Goal: Check status: Check status

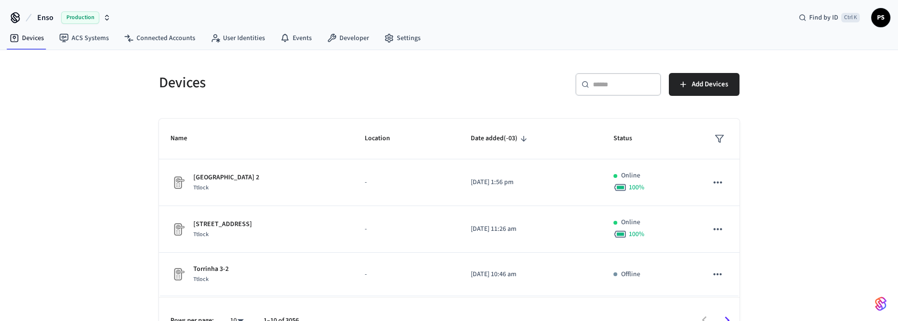
drag, startPoint x: 593, startPoint y: 89, endPoint x: 613, endPoint y: 89, distance: 19.6
click at [593, 89] on div "​ ​" at bounding box center [618, 84] width 86 height 23
paste input "**********"
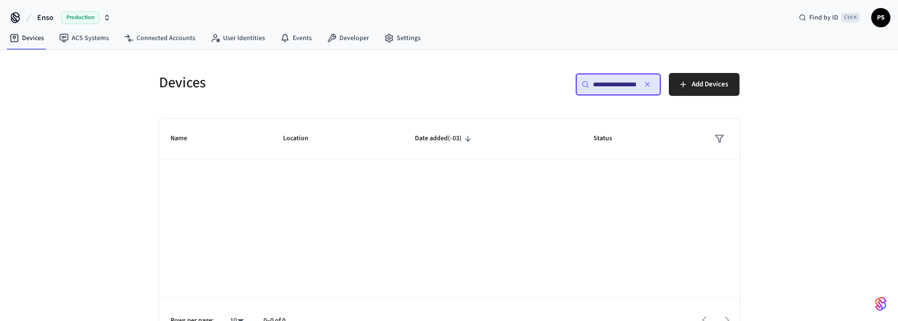
scroll to position [0, 69]
type input "**********"
click at [623, 87] on input "**********" at bounding box center [614, 85] width 43 height 10
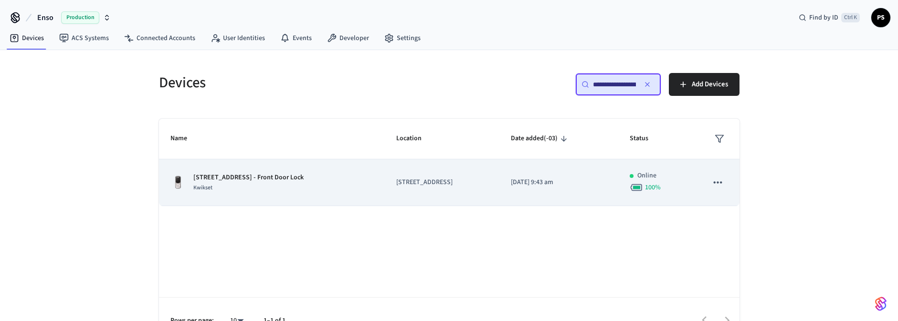
click at [511, 184] on p "[DATE] 9:43 am" at bounding box center [559, 183] width 96 height 10
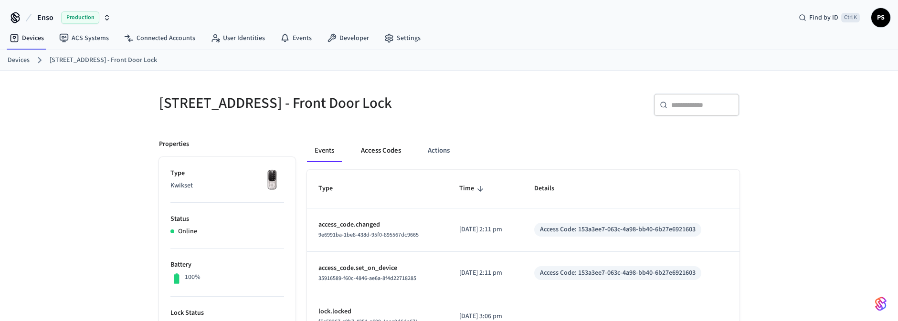
click at [386, 151] on button "Access Codes" at bounding box center [380, 150] width 55 height 23
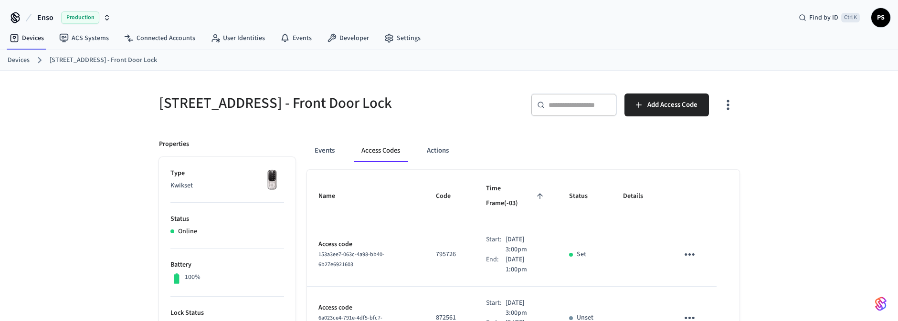
scroll to position [57, 0]
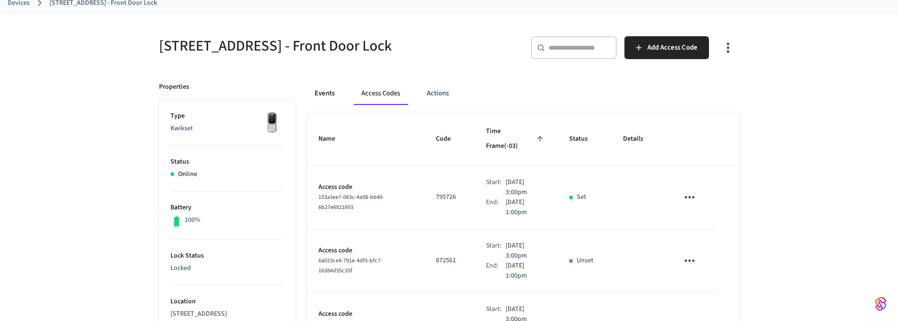
click at [319, 92] on button "Events" at bounding box center [324, 93] width 35 height 23
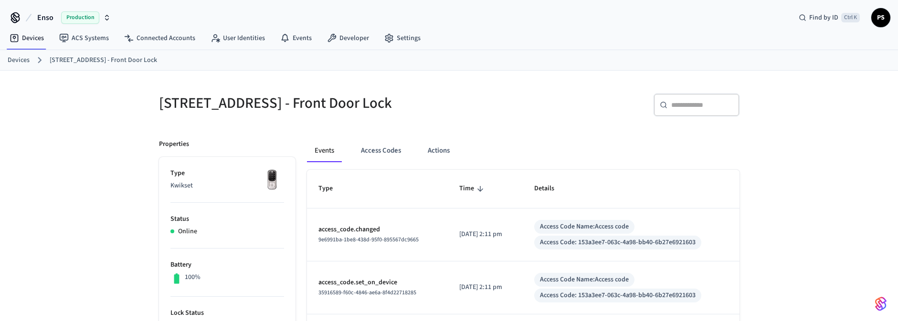
scroll to position [385, 0]
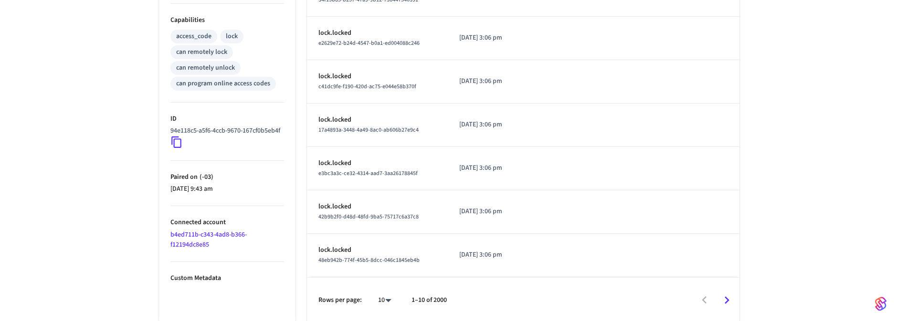
click at [195, 240] on link "b4ed711b-c343-4ad8-b366-f12194dc8e85" at bounding box center [208, 240] width 76 height 20
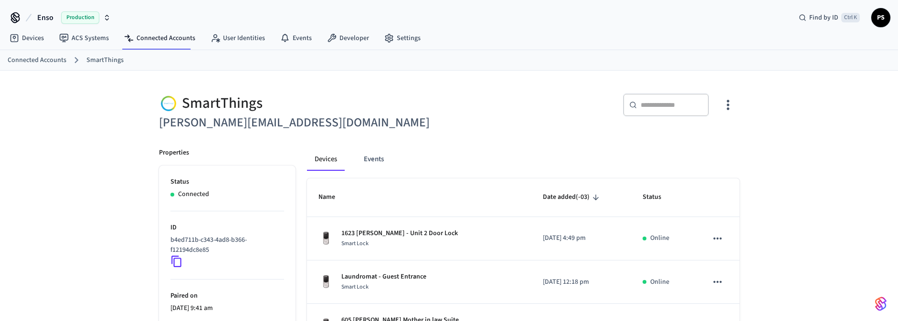
click at [241, 123] on h6 "[PERSON_NAME][EMAIL_ADDRESS][DOMAIN_NAME]" at bounding box center [301, 123] width 285 height 20
copy h6 "heartwoodfh"
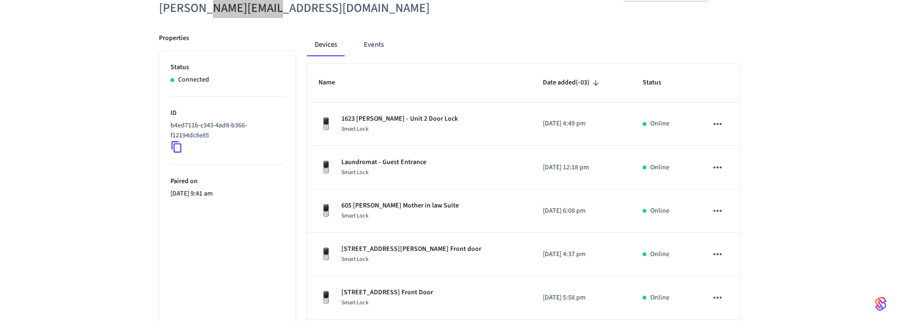
scroll to position [57, 0]
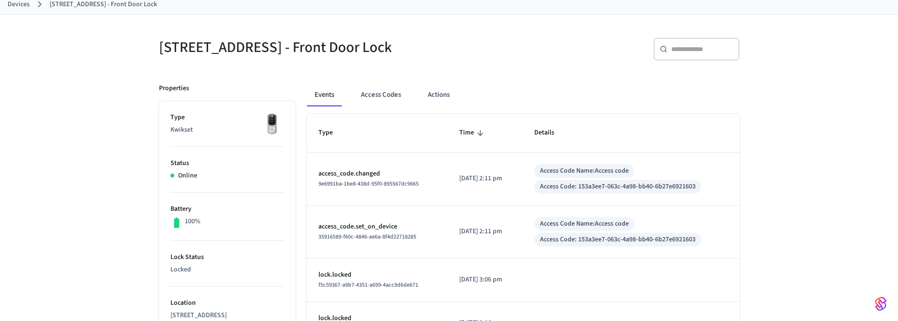
scroll to position [57, 0]
click at [391, 95] on button "Access Codes" at bounding box center [380, 93] width 55 height 23
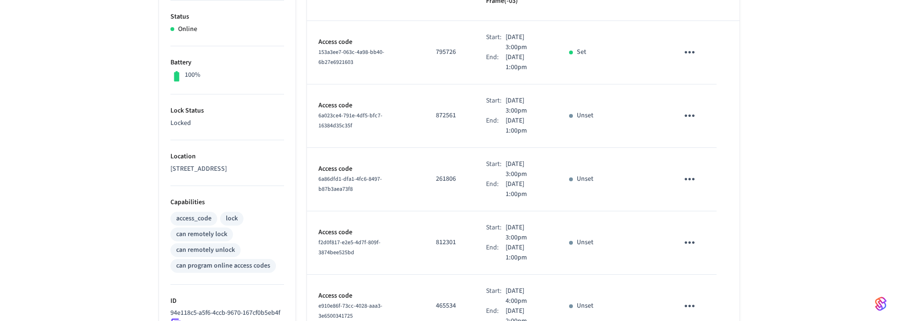
scroll to position [0, 0]
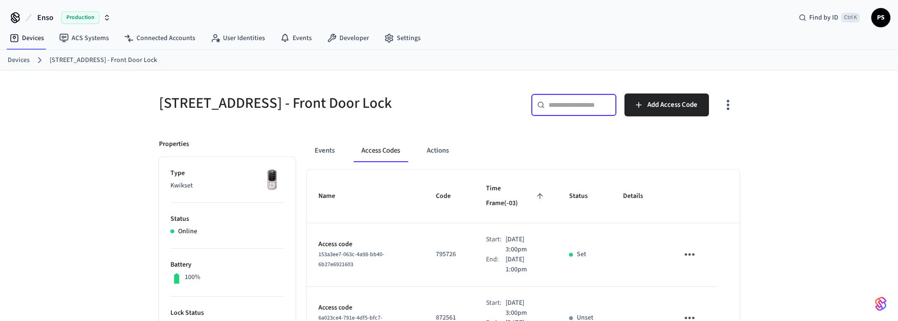
click at [579, 107] on input "text" at bounding box center [580, 105] width 62 height 10
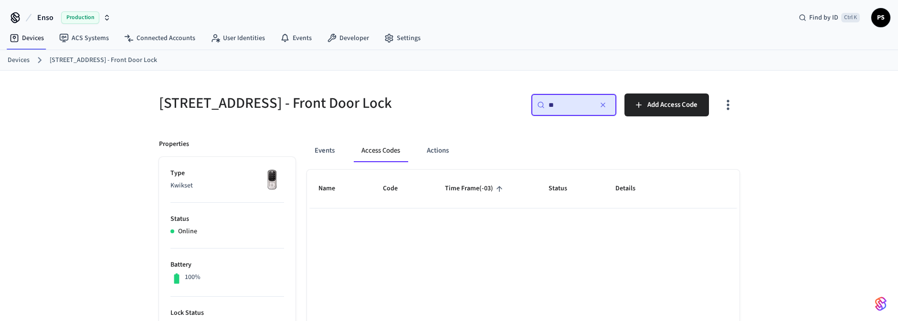
type input "*"
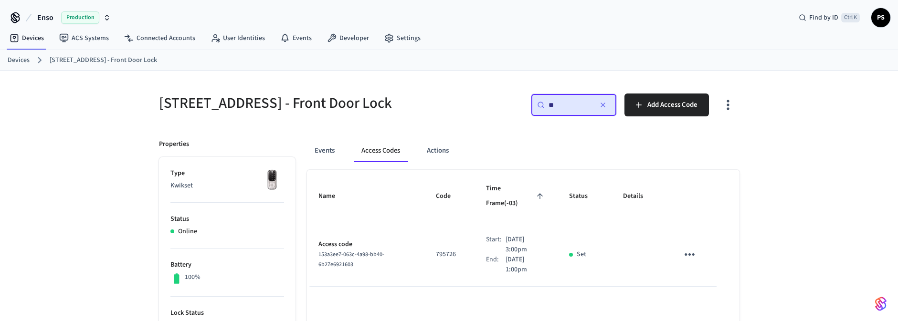
type input "*"
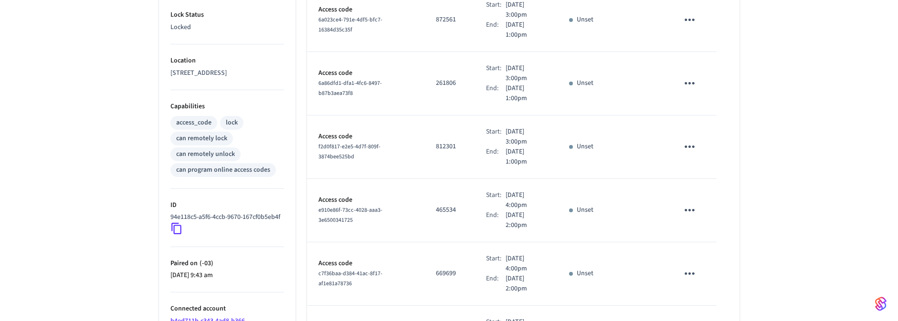
scroll to position [31, 0]
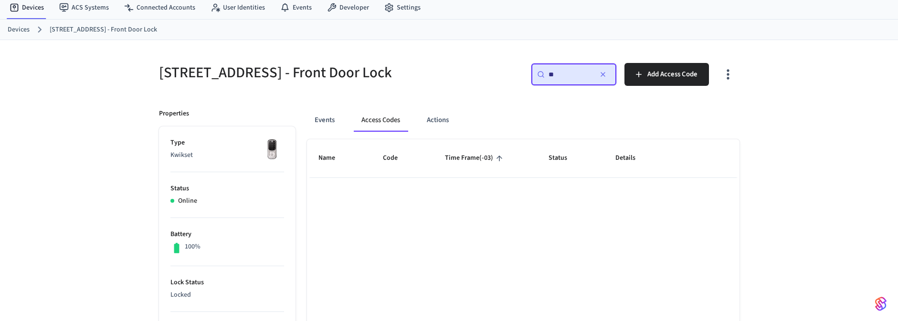
type input "*"
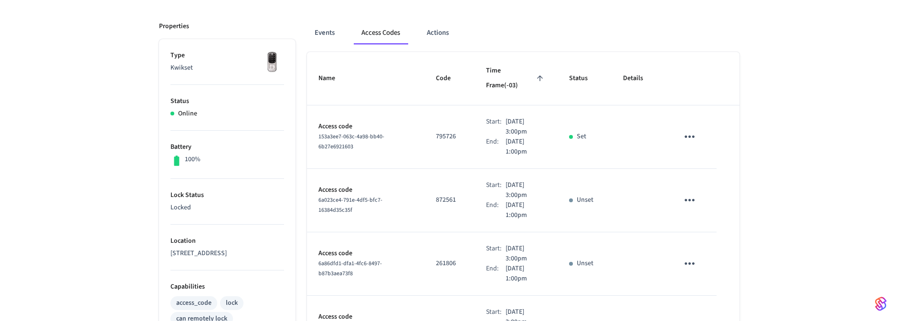
scroll to position [0, 0]
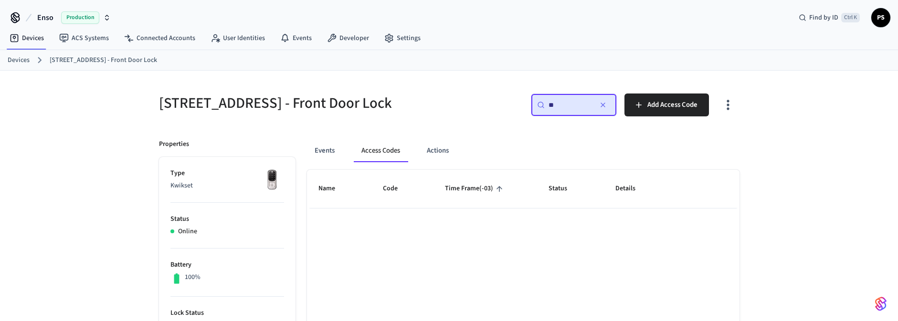
type input "*"
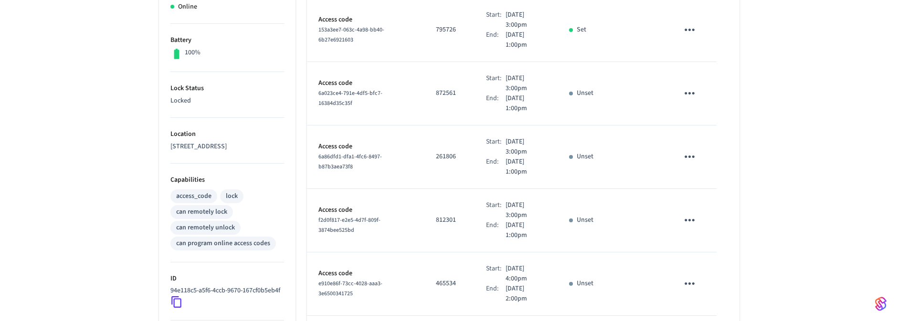
scroll to position [57, 0]
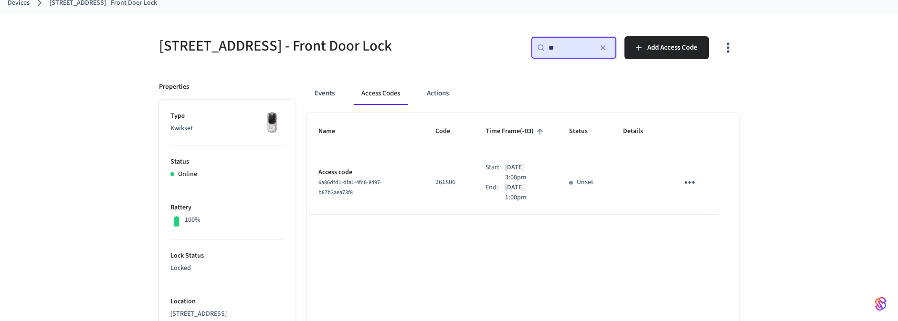
type input "*"
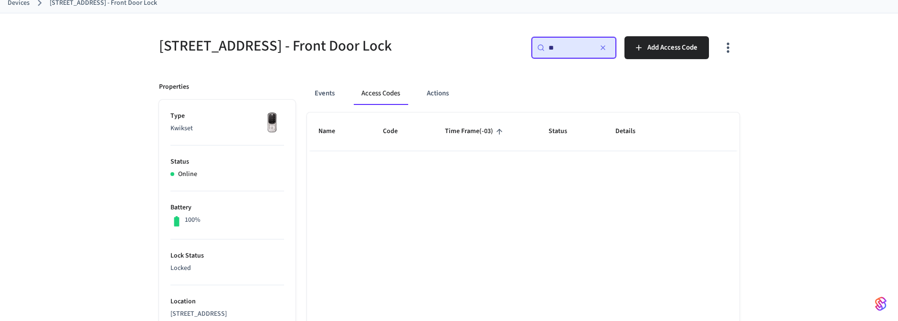
type input "*"
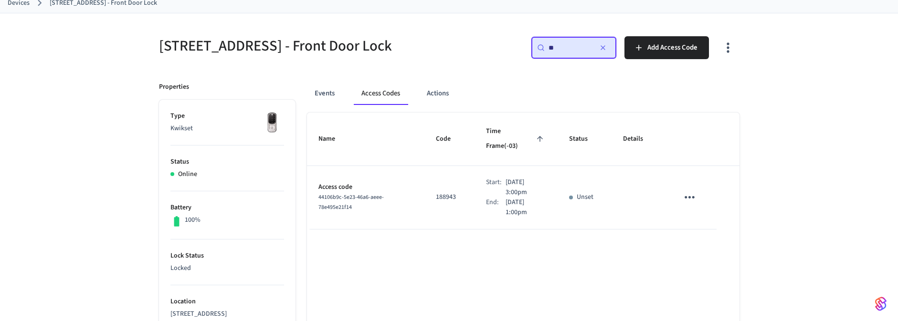
type input "*"
type input "**"
click at [604, 45] on icon "button" at bounding box center [603, 48] width 8 height 8
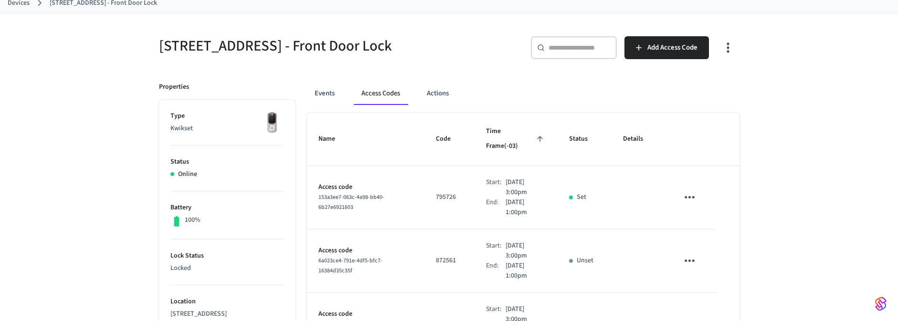
click at [436, 192] on p "795726" at bounding box center [449, 197] width 27 height 10
click at [437, 192] on p "795726" at bounding box center [449, 197] width 27 height 10
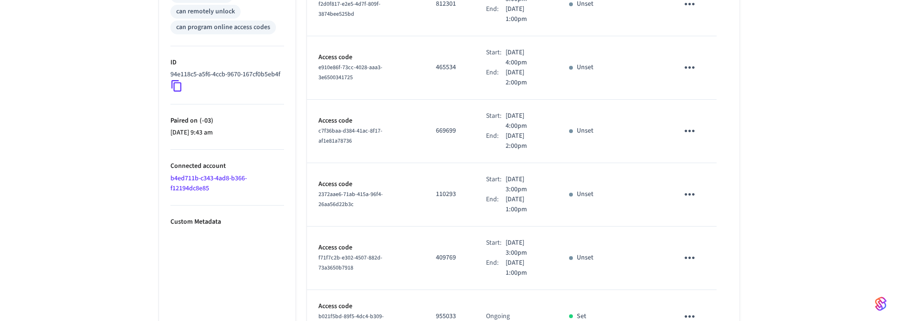
scroll to position [458, 0]
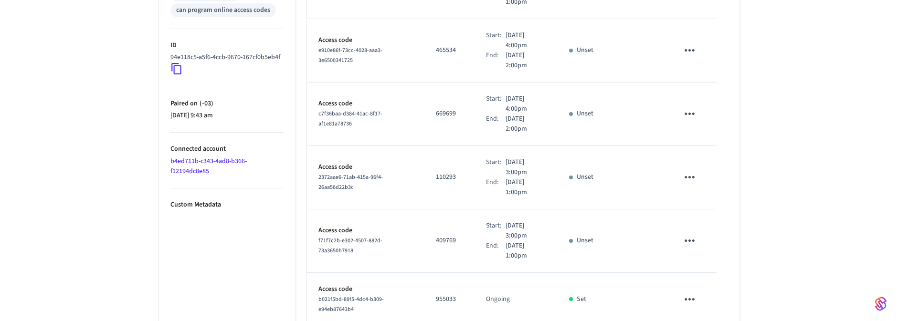
click at [204, 172] on link "b4ed711b-c343-4ad8-b366-f12194dc8e85" at bounding box center [208, 167] width 76 height 20
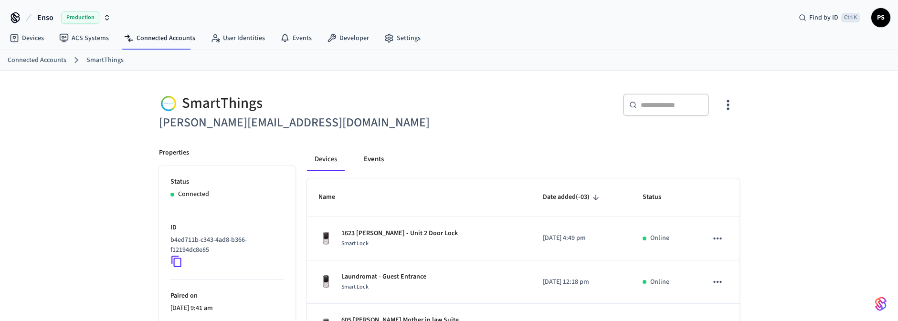
click at [363, 162] on button "Events" at bounding box center [373, 159] width 35 height 23
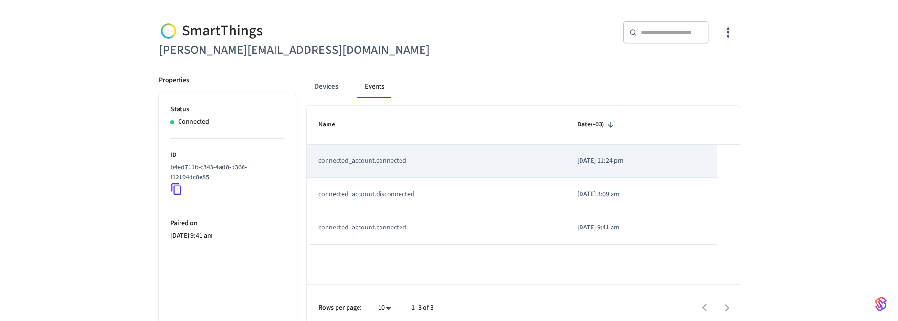
scroll to position [82, 0]
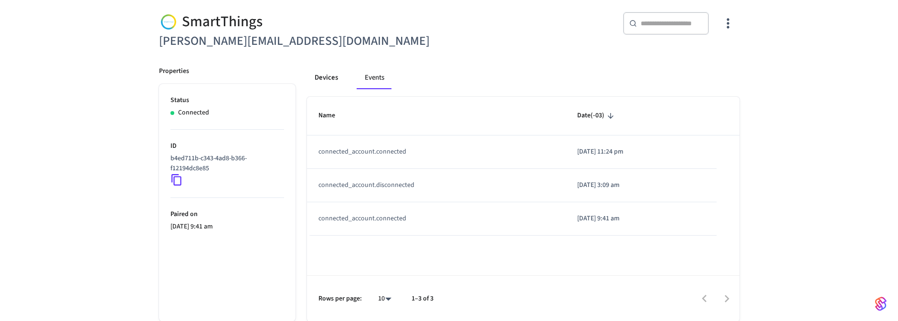
click at [321, 82] on button "Devices" at bounding box center [326, 77] width 39 height 23
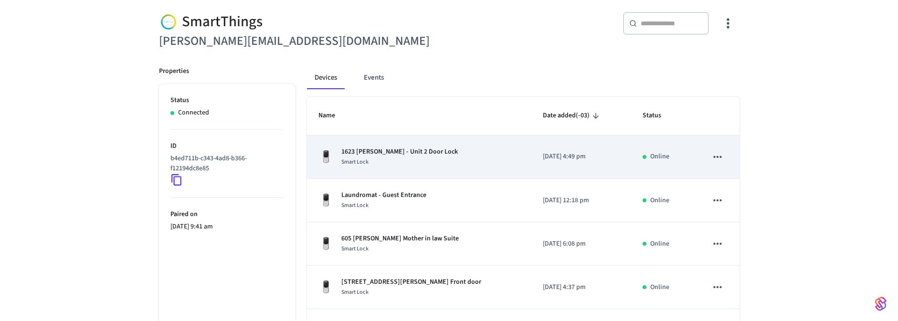
click at [440, 158] on div "1623 [PERSON_NAME] - Unit 2 Door Lock Smart Lock" at bounding box center [420, 157] width 202 height 20
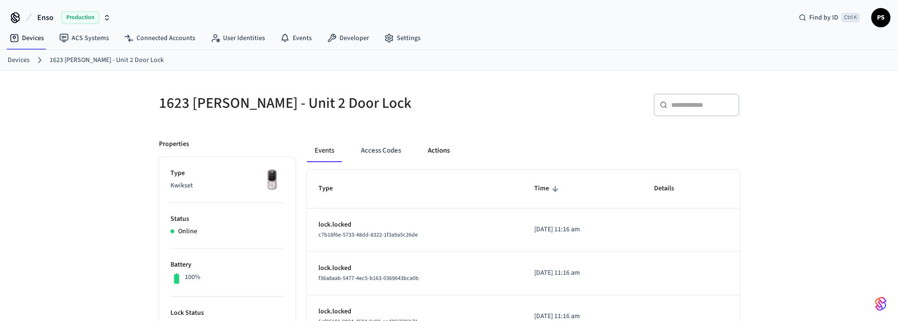
click at [438, 151] on button "Actions" at bounding box center [438, 150] width 37 height 23
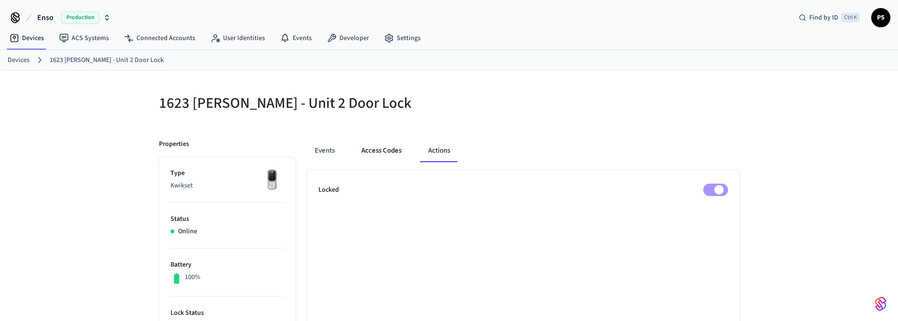
click at [379, 149] on button "Access Codes" at bounding box center [381, 150] width 55 height 23
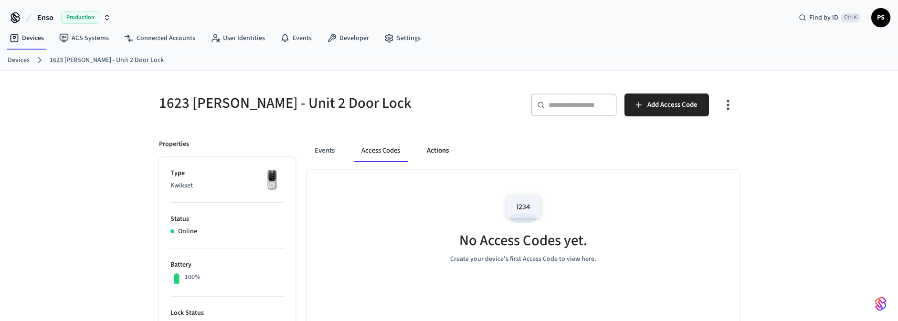
click at [443, 148] on button "Actions" at bounding box center [437, 150] width 37 height 23
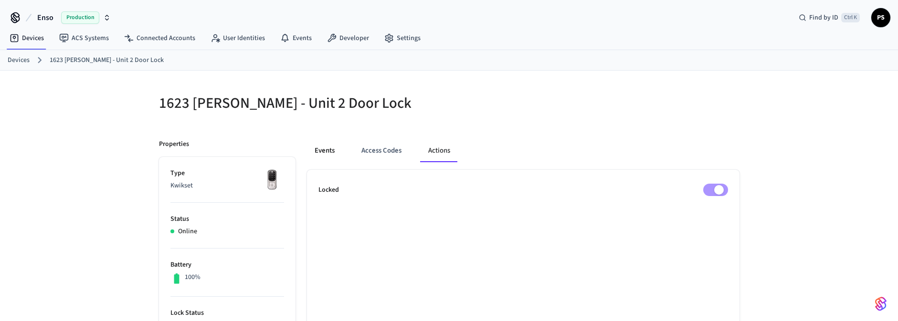
click at [331, 153] on button "Events" at bounding box center [324, 150] width 35 height 23
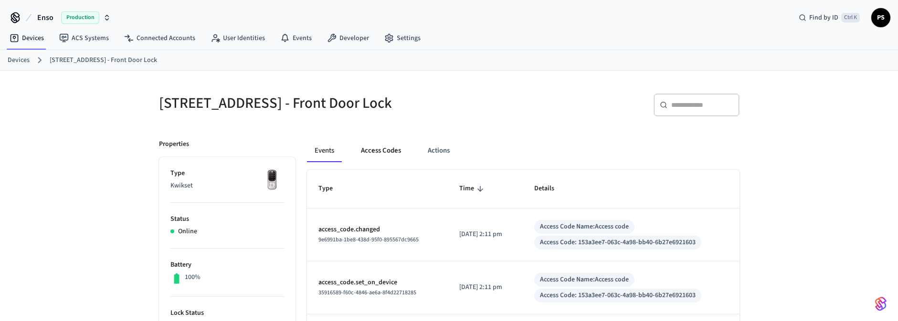
click at [389, 161] on button "Access Codes" at bounding box center [380, 150] width 55 height 23
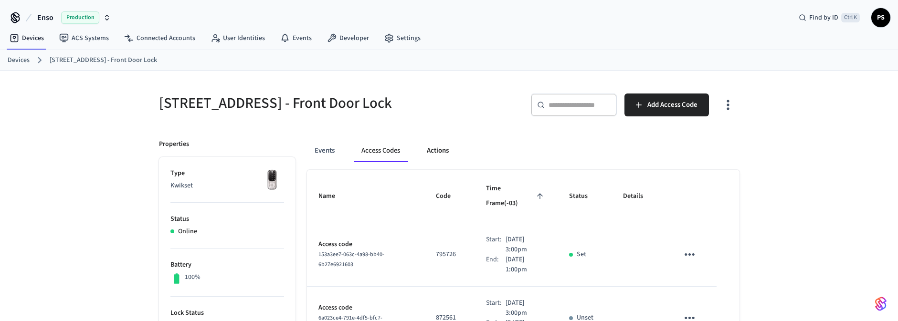
click at [439, 152] on button "Actions" at bounding box center [437, 150] width 37 height 23
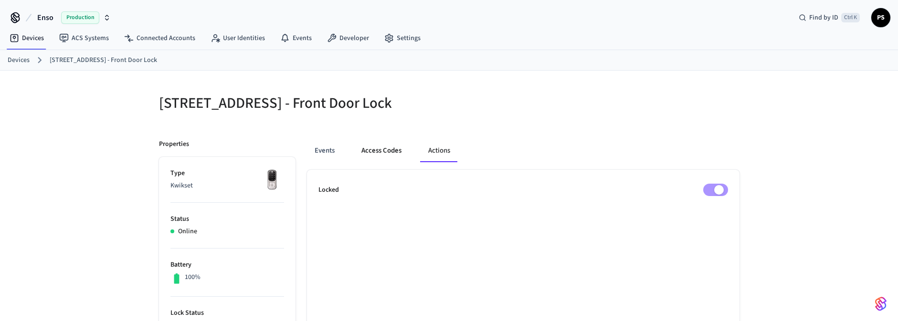
click at [379, 158] on button "Access Codes" at bounding box center [381, 150] width 55 height 23
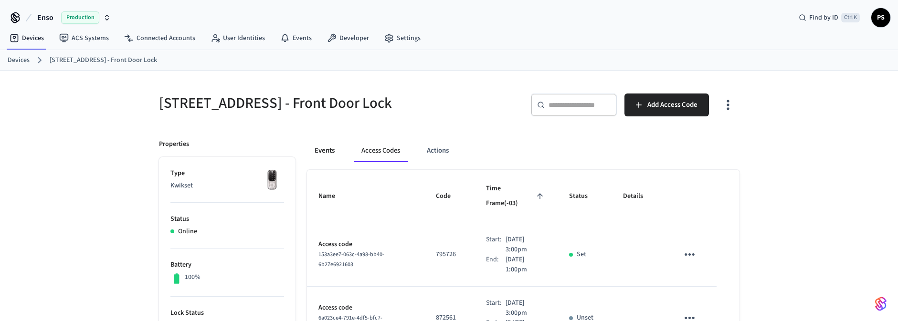
click at [320, 158] on button "Events" at bounding box center [324, 150] width 35 height 23
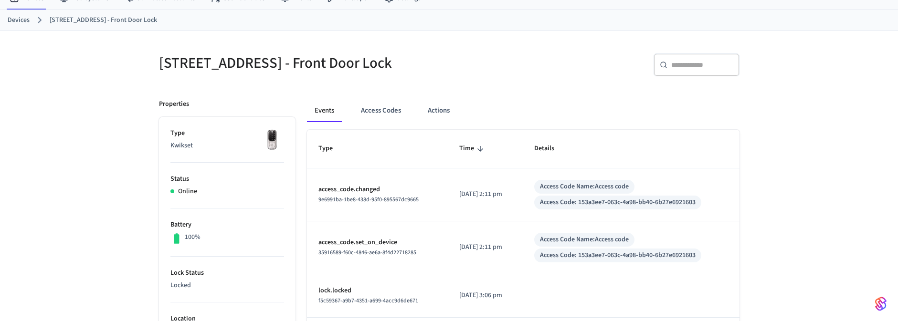
scroll to position [57, 0]
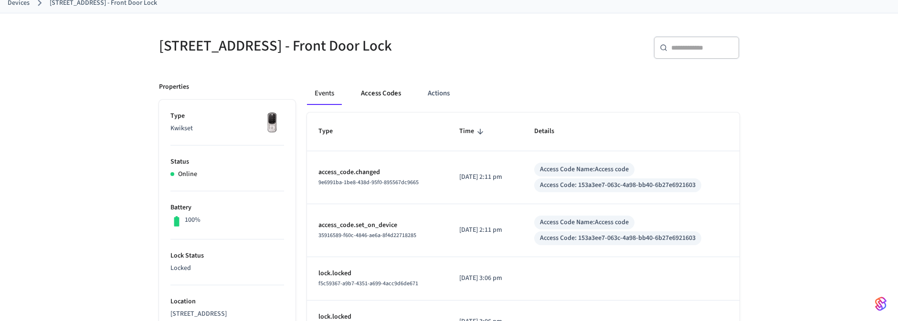
click at [377, 96] on button "Access Codes" at bounding box center [380, 93] width 55 height 23
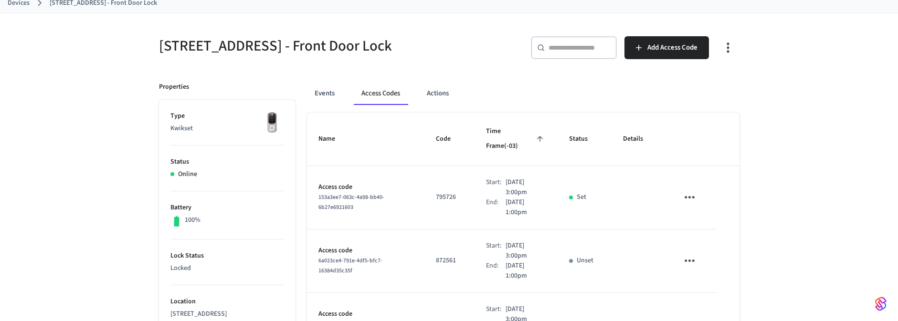
click at [436, 192] on p "795726" at bounding box center [449, 197] width 27 height 10
click at [447, 195] on td "795726" at bounding box center [450, 198] width 50 height 64
click at [443, 192] on p "795726" at bounding box center [449, 197] width 27 height 10
